Goal: Transaction & Acquisition: Purchase product/service

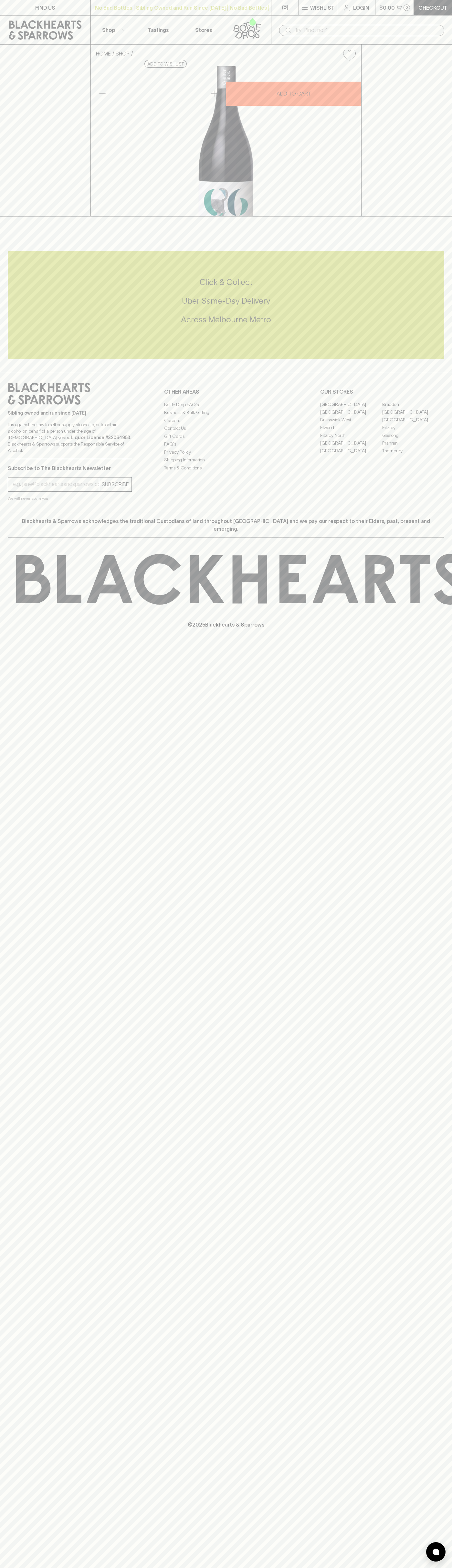
click at [448, 1221] on div "FIND US | No Bad Bottles | Sibling Owned and Run Since [DATE] | No Bad Bottles …" at bounding box center [226, 784] width 452 height 1568
click at [184, 1567] on html "FIND US | No Bad Bottles | Sibling Owned and Run Since [DATE] | No Bad Bottles …" at bounding box center [226, 784] width 452 height 1568
click at [4, 1561] on div "FIND US | No Bad Bottles | Sibling Owned and Run Since [DATE] | No Bad Bottles …" at bounding box center [226, 784] width 452 height 1568
